Goal: Transaction & Acquisition: Purchase product/service

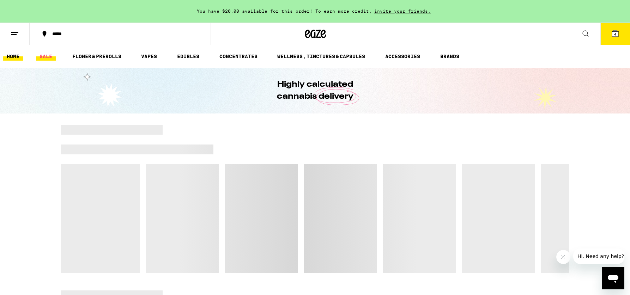
click at [50, 57] on link "SALE" at bounding box center [46, 56] width 20 height 8
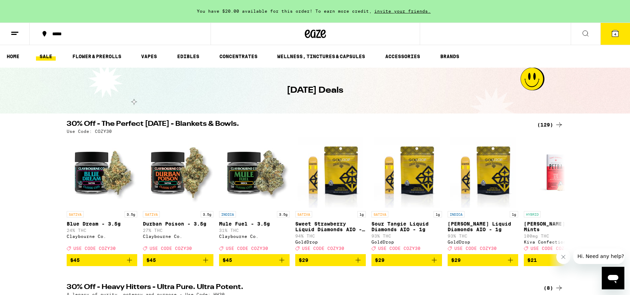
click at [545, 127] on div "(129)" at bounding box center [550, 125] width 26 height 8
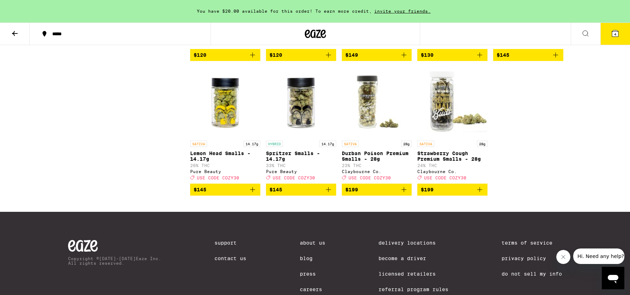
scroll to position [3407, 0]
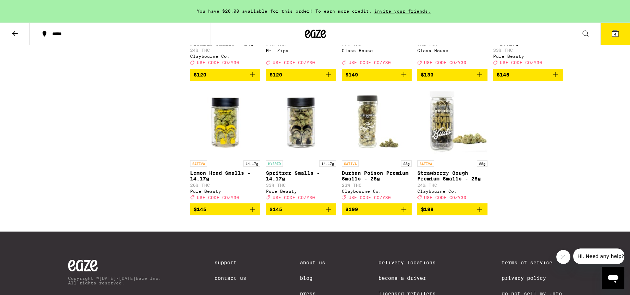
click at [584, 29] on icon at bounding box center [585, 33] width 8 height 8
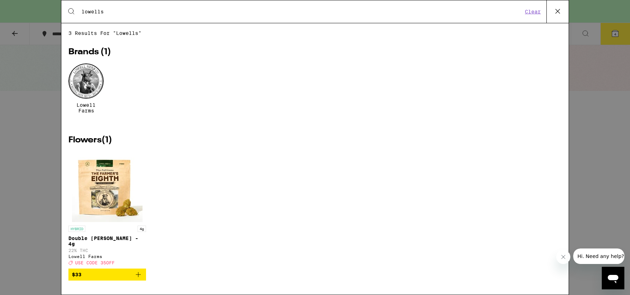
type input "lowells"
click at [84, 94] on div at bounding box center [85, 80] width 35 height 35
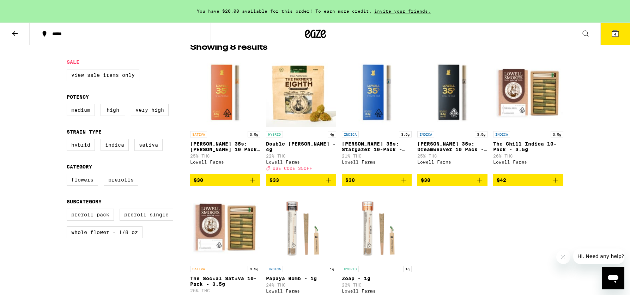
scroll to position [176, 0]
